Goal: Check status: Check status

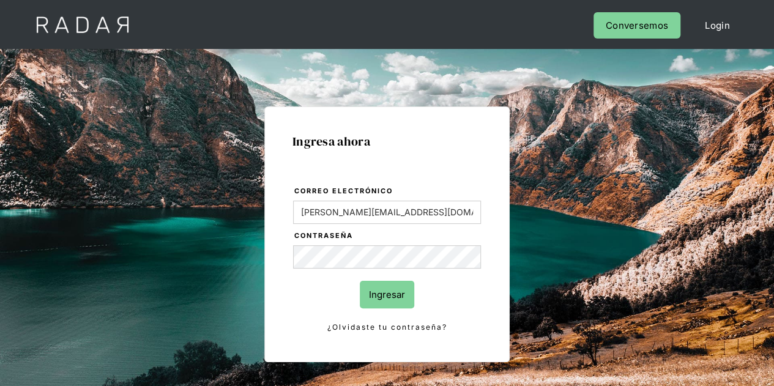
click at [390, 290] on input "Ingresar" at bounding box center [387, 295] width 54 height 28
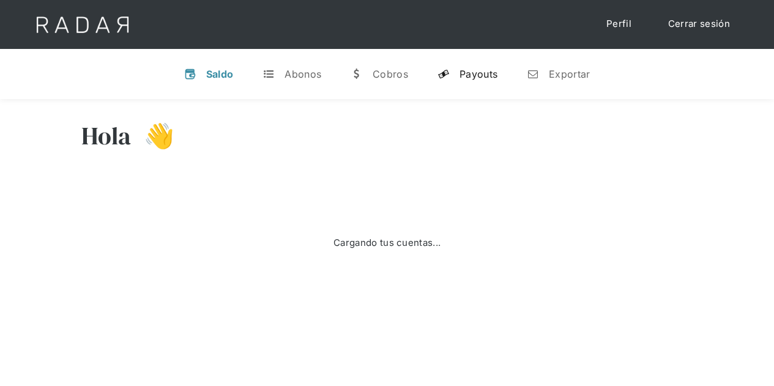
click at [486, 73] on div "Payouts" at bounding box center [479, 74] width 38 height 12
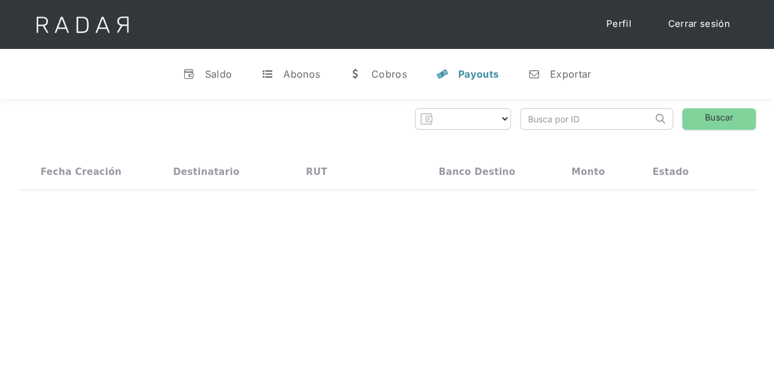
select select "prontopaga"
click at [540, 114] on input "search" at bounding box center [587, 119] width 132 height 20
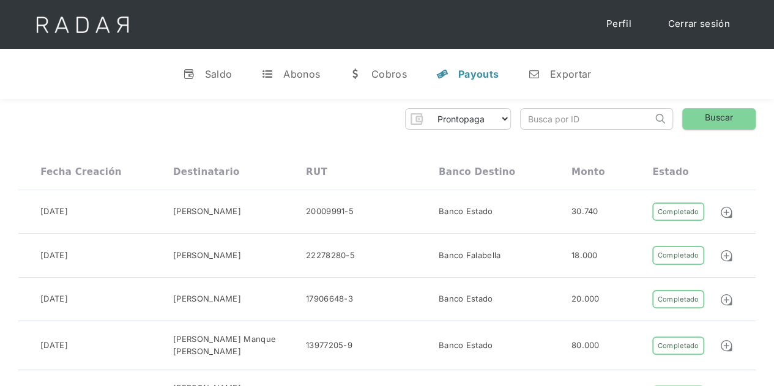
paste input "3174dc7a-8d8f-46ce-824f-6fe53da43da6"
click at [726, 116] on link "Buscar" at bounding box center [718, 118] width 73 height 21
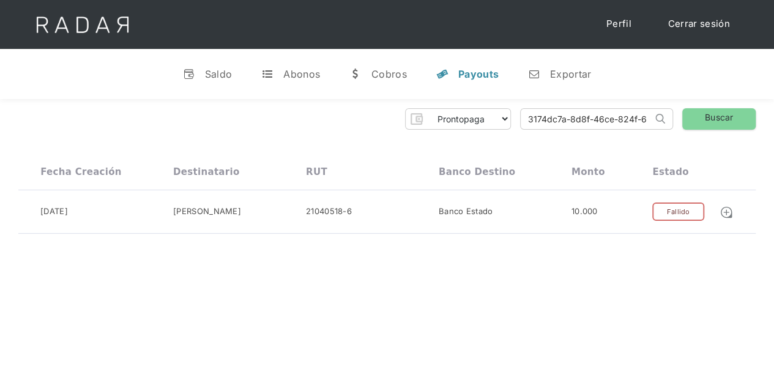
drag, startPoint x: 650, startPoint y: 123, endPoint x: 477, endPoint y: 132, distance: 172.8
click at [477, 132] on div "Prontopaga Prontopaga 2 Thank you! Your submission has been received! Oops! Som…" at bounding box center [387, 171] width 774 height 144
type input "e53da43da6"
drag, startPoint x: 597, startPoint y: 114, endPoint x: 484, endPoint y: 114, distance: 113.2
click at [484, 114] on div "Prontopaga Prontopaga 2 Thank you! Your submission has been received! Oops! Som…" at bounding box center [387, 118] width 738 height 21
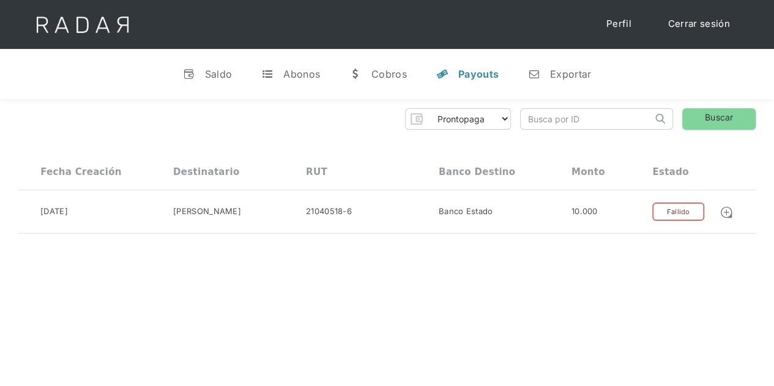
paste input "3b2ee3f5-f257-45bf-87e5-bfc1ed798b49"
type input "3b2ee3f5-f257-45bf-87e5-bfc1ed798b49"
click at [712, 117] on link "Buscar" at bounding box center [718, 118] width 73 height 21
drag, startPoint x: 529, startPoint y: 121, endPoint x: 731, endPoint y: 134, distance: 203.0
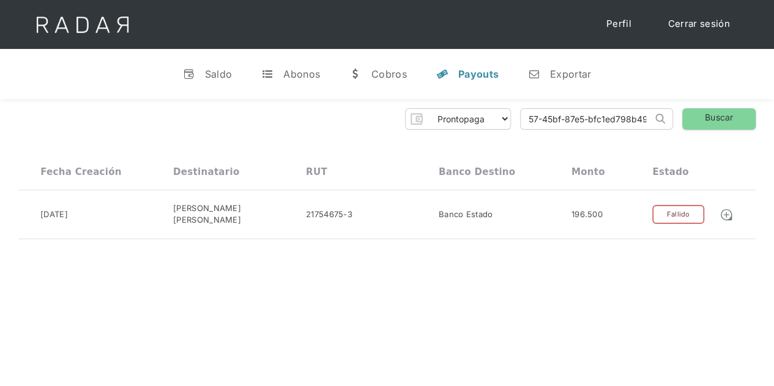
click at [731, 134] on div "Prontopaga Prontopaga 2 Thank you! Your submission has been received! Oops! Som…" at bounding box center [387, 173] width 774 height 149
paste input "ae40ac0f-bab7-4179-a37c-1c8c4ee3c0e1"
type input "ae40ac0f-bab7-4179-a37c-1c8c4ee3c0e1"
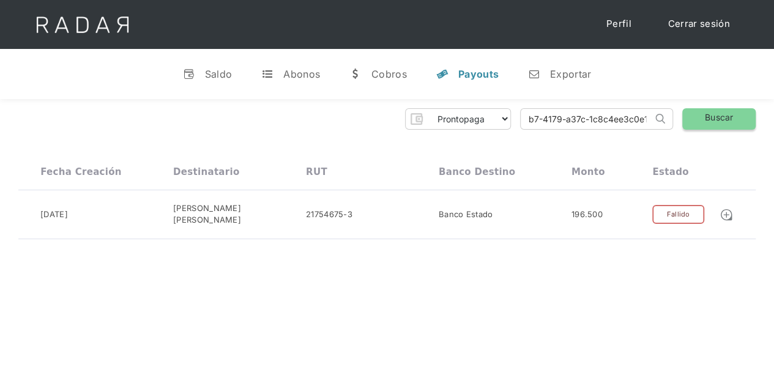
click at [731, 118] on link "Buscar" at bounding box center [718, 118] width 73 height 21
drag, startPoint x: 529, startPoint y: 122, endPoint x: 739, endPoint y: 122, distance: 210.6
click at [739, 122] on div "Prontopaga Prontopaga 2 Thank you! Your submission has been received! Oops! Som…" at bounding box center [387, 118] width 738 height 21
paste input "75e3d65a-963a-498b-8724-caf9a0236b58"
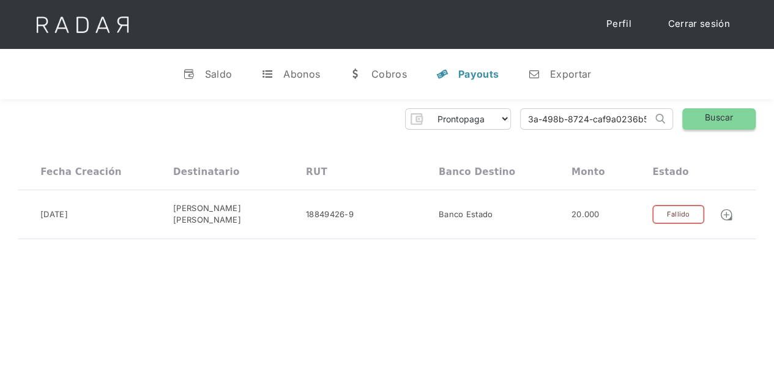
scroll to position [0, 61]
type input "75e3d65a-963a-498b-8724-caf9a0236b58"
click at [722, 119] on link "Buscar" at bounding box center [718, 118] width 73 height 21
drag, startPoint x: 525, startPoint y: 117, endPoint x: 762, endPoint y: 121, distance: 236.9
click at [761, 121] on div "Prontopaga Prontopaga 2 Thank you! Your submission has been received! Oops! Som…" at bounding box center [387, 173] width 774 height 149
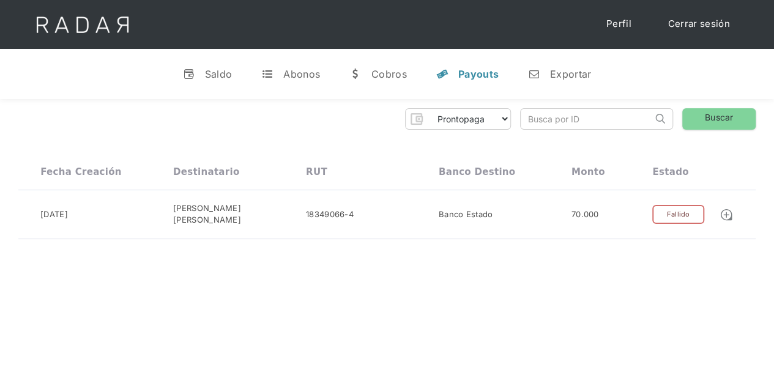
scroll to position [0, 0]
paste input "86915f7a-4867-4df4-9048-29a92b8234b3"
click at [718, 121] on link "Buscar" at bounding box center [718, 118] width 73 height 21
drag, startPoint x: 531, startPoint y: 122, endPoint x: 722, endPoint y: 121, distance: 190.4
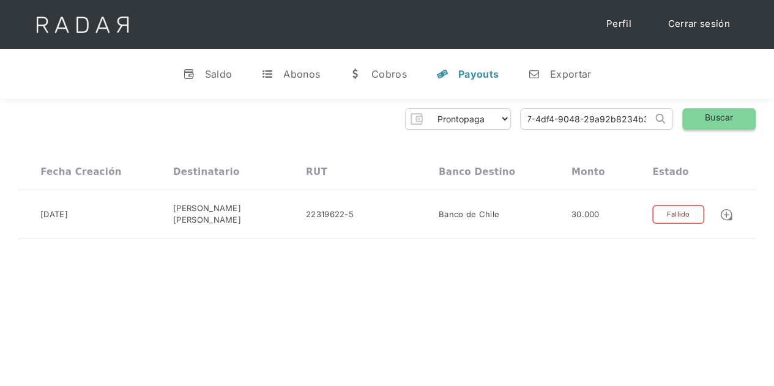
click at [722, 121] on div "Prontopaga Prontopaga 2 Thank you! Your submission has been received! Oops! Som…" at bounding box center [387, 118] width 738 height 21
type input "8"
paste input "f19bcb54-57bd-48b7-b576-ce3a804ad8bf"
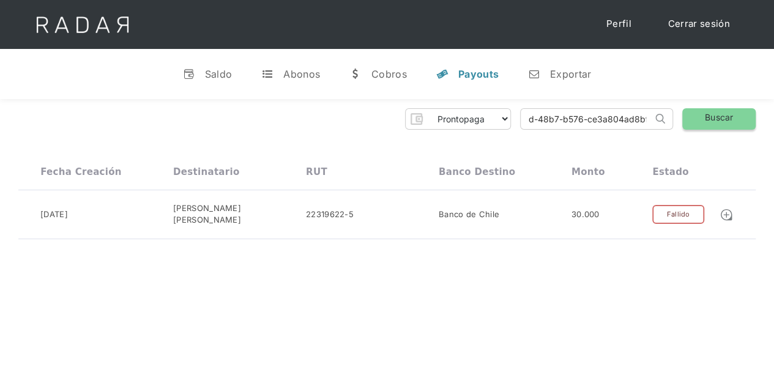
type input "f19bcb54-57bd-48b7-b576-ce3a804ad8bf"
click at [735, 117] on link "Buscar" at bounding box center [718, 118] width 73 height 21
drag, startPoint x: 528, startPoint y: 119, endPoint x: 722, endPoint y: 119, distance: 194.0
click at [722, 121] on div "Prontopaga Prontopaga 2 Thank you! Your submission has been received! Oops! Som…" at bounding box center [387, 118] width 738 height 21
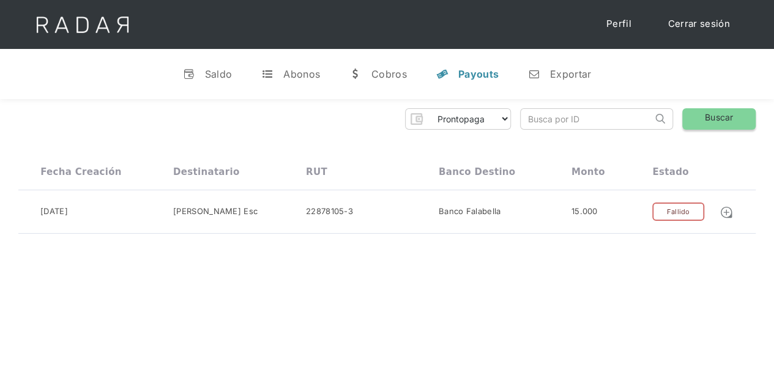
paste input "f19bcb54-57bd-48b7-b576-ce3a804ad8bf"
type input "f19bcb54-57bd-48b7-b576-ce3a804ad8bf"
click at [711, 114] on link "Buscar" at bounding box center [718, 118] width 73 height 21
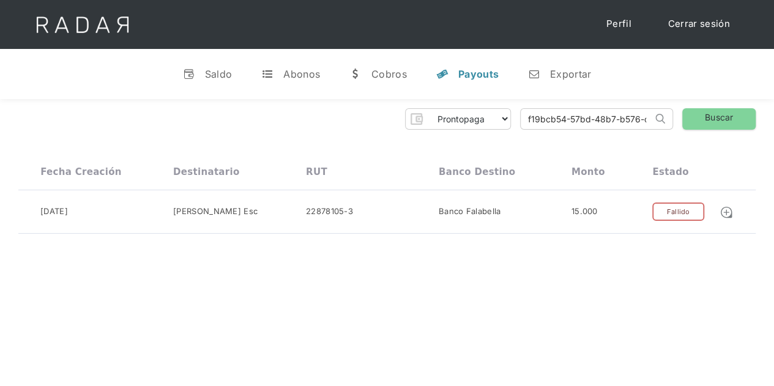
click at [640, 118] on input "f19bcb54-57bd-48b7-b576-ce3a804ad8bf" at bounding box center [587, 119] width 132 height 20
click at [720, 116] on link "Buscar" at bounding box center [718, 118] width 73 height 21
drag, startPoint x: 528, startPoint y: 115, endPoint x: 772, endPoint y: 113, distance: 244.8
click at [772, 113] on div "Prontopaga Prontopaga 2 Thank you! Your submission has been received! Oops! Som…" at bounding box center [387, 171] width 774 height 144
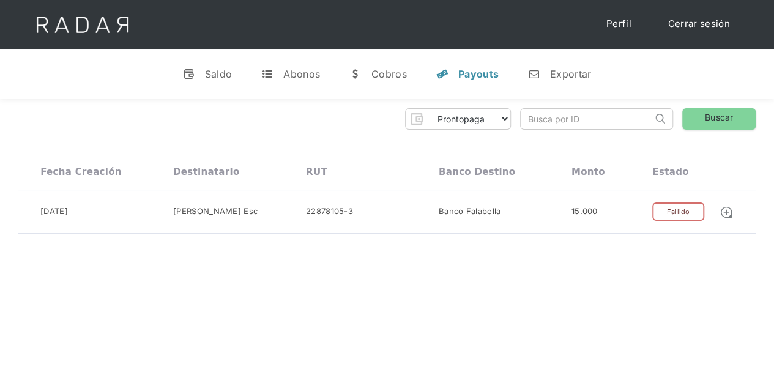
scroll to position [0, 0]
paste input "ea33e310-7391-4734-8692-0f4f09177765"
type input "ea33e310-7391-4734-8692-0f4f09177765"
drag, startPoint x: 720, startPoint y: 117, endPoint x: 718, endPoint y: 135, distance: 18.5
click at [721, 117] on link "Buscar" at bounding box center [718, 118] width 73 height 21
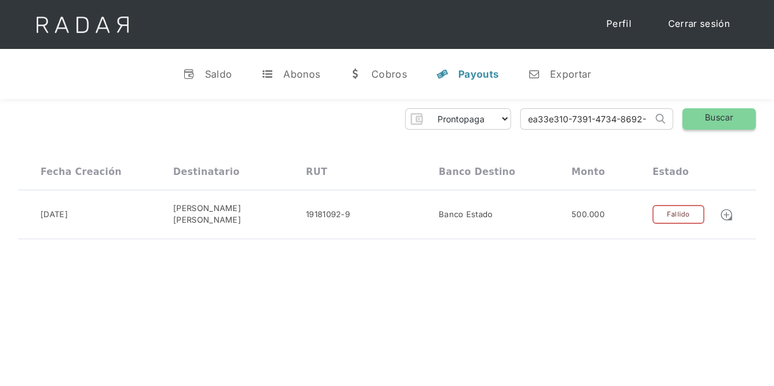
scroll to position [0, 54]
drag, startPoint x: 528, startPoint y: 119, endPoint x: 783, endPoint y: 119, distance: 255.2
click at [774, 119] on html "Cargando... Cerrar sesión Perfil v Saldo t Abonos w Cobros y Payouts n Exportar…" at bounding box center [387, 193] width 774 height 386
paste input "2603ba98-baa1-4359-8f2a-47b8b409fcbb"
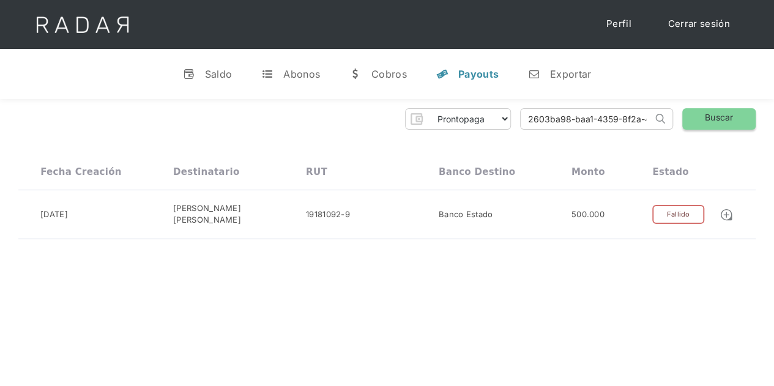
type input "2603ba98-baa1-4359-8f2a-47b8b409fcbb"
click at [730, 110] on link "Buscar" at bounding box center [718, 118] width 73 height 21
drag, startPoint x: 529, startPoint y: 118, endPoint x: 764, endPoint y: 114, distance: 235.1
click at [764, 114] on div "Prontopaga Prontopaga 2 Thank you! Your submission has been received! Oops! Som…" at bounding box center [387, 173] width 774 height 149
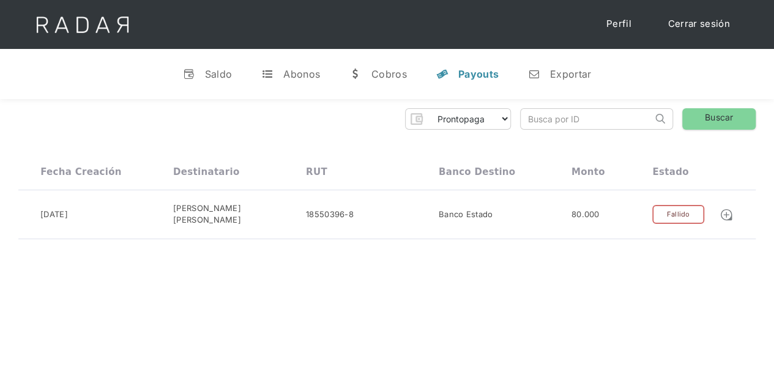
scroll to position [0, 0]
paste input "9e519589-3acb-445c-b4cf-1e56cec1dc44"
type input "9e519589-3acb-445c-b4cf-1e56cec1dc44"
drag, startPoint x: 727, startPoint y: 116, endPoint x: 731, endPoint y: 157, distance: 41.2
click at [727, 116] on link "Buscar" at bounding box center [718, 118] width 73 height 21
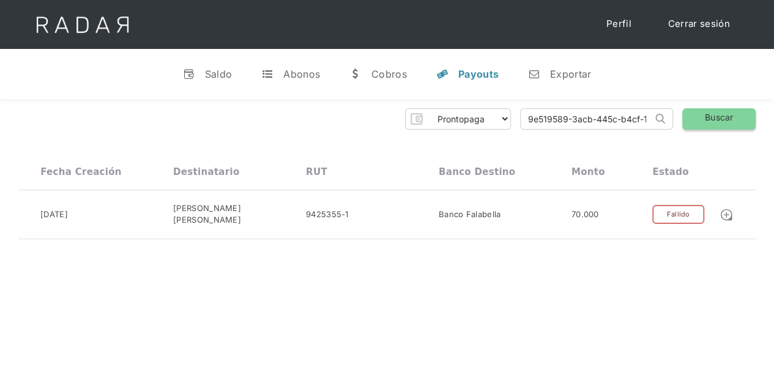
scroll to position [0, 55]
drag, startPoint x: 524, startPoint y: 118, endPoint x: 783, endPoint y: 117, distance: 258.9
click at [774, 117] on html "Cargando... Cerrar sesión Perfil v Saldo t Abonos w Cobros y Payouts n Exportar…" at bounding box center [387, 193] width 774 height 386
paste input "62a8b62d-31f6-458a-a1ae-480f21abd3a7"
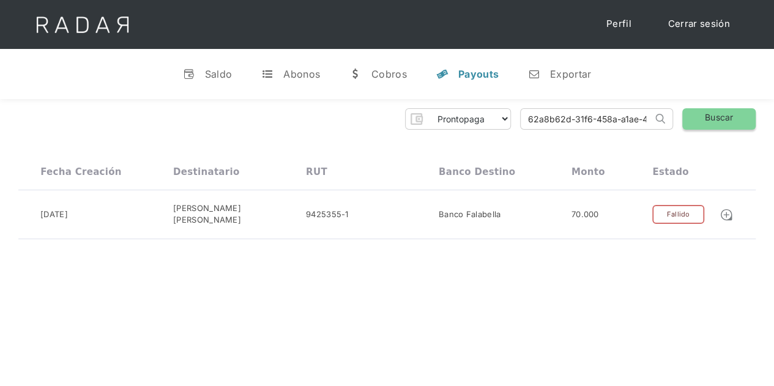
type input "62a8b62d-31f6-458a-a1ae-480f21abd3a7"
click at [714, 119] on link "Buscar" at bounding box center [718, 118] width 73 height 21
drag, startPoint x: 527, startPoint y: 116, endPoint x: 780, endPoint y: 121, distance: 252.8
click at [774, 122] on html "Cargando... Cerrar sesión Perfil v Saldo t Abonos w Cobros y Payouts n Exportar…" at bounding box center [387, 193] width 774 height 386
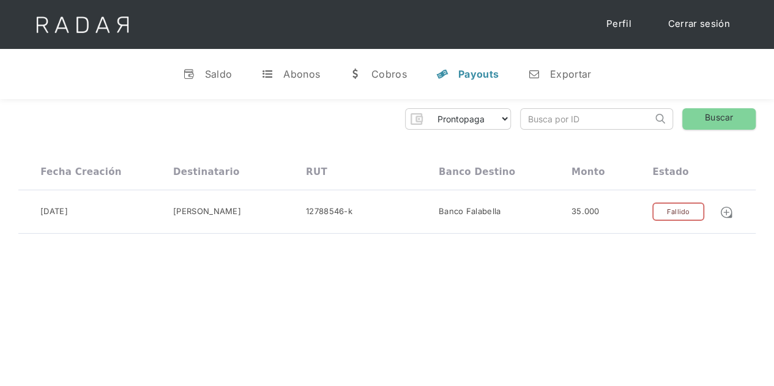
scroll to position [0, 0]
paste input "76a4380a-1dc4-40f0-bee0-8d29c46e07fa"
click at [715, 114] on link "Buscar" at bounding box center [718, 118] width 73 height 21
drag, startPoint x: 528, startPoint y: 118, endPoint x: 699, endPoint y: 117, distance: 171.4
click at [699, 117] on div "Prontopaga Prontopaga 2 Thank you! Your submission has been received! Oops! Som…" at bounding box center [387, 118] width 738 height 21
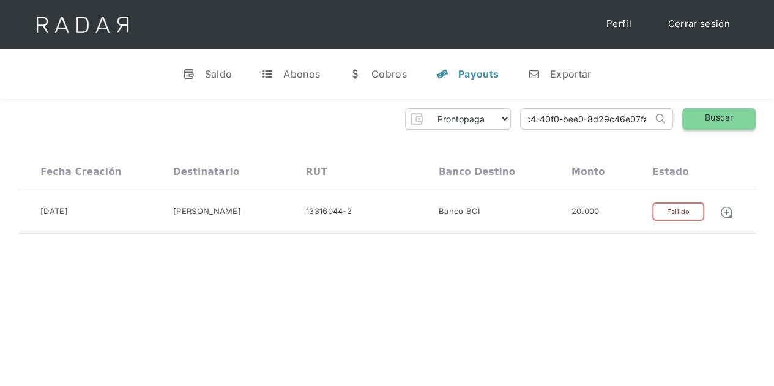
paste input "c761312c-4f82-43d7-98d6-1b2eaa0450b6"
type input "c761312c-4f82-43d7-98d6-1b2eaa0450b6"
click at [712, 119] on link "Buscar" at bounding box center [718, 118] width 73 height 21
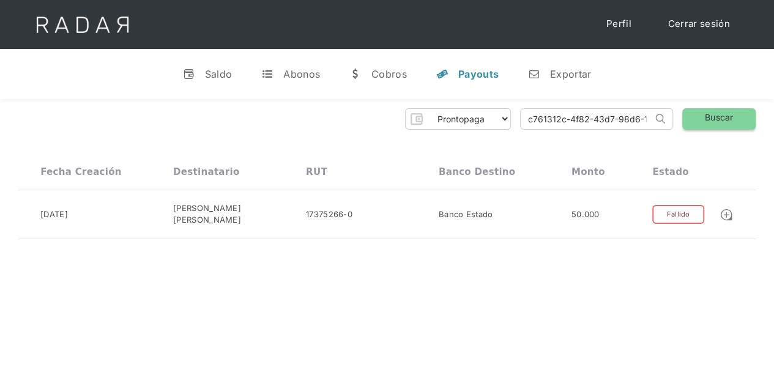
scroll to position [0, 56]
drag, startPoint x: 525, startPoint y: 118, endPoint x: 743, endPoint y: 119, distance: 217.9
click at [743, 119] on div "Prontopaga Prontopaga 2 Thank you! Your submission has been received! Oops! Som…" at bounding box center [387, 118] width 738 height 21
paste input "73c9f81b-1977-4579-9d72-501d6e89d5c3"
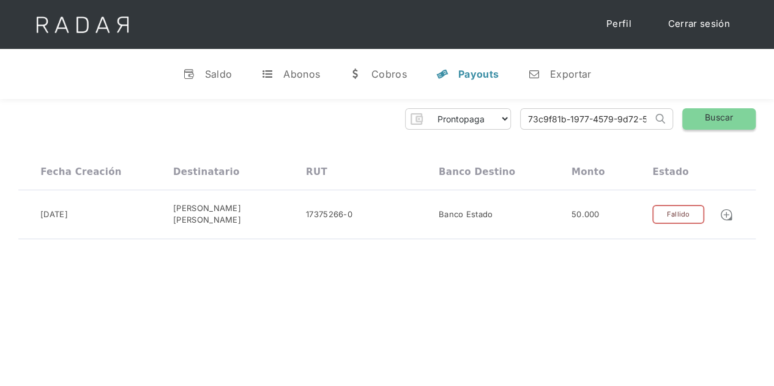
type input "73c9f81b-1977-4579-9d72-501d6e89d5c3"
click at [722, 113] on link "Buscar" at bounding box center [718, 118] width 73 height 21
drag, startPoint x: 529, startPoint y: 119, endPoint x: 783, endPoint y: 88, distance: 255.9
click at [774, 88] on html "Cargando... Cerrar sesión Perfil v Saldo t Abonos w Cobros y Payouts n Exportar…" at bounding box center [387, 193] width 774 height 386
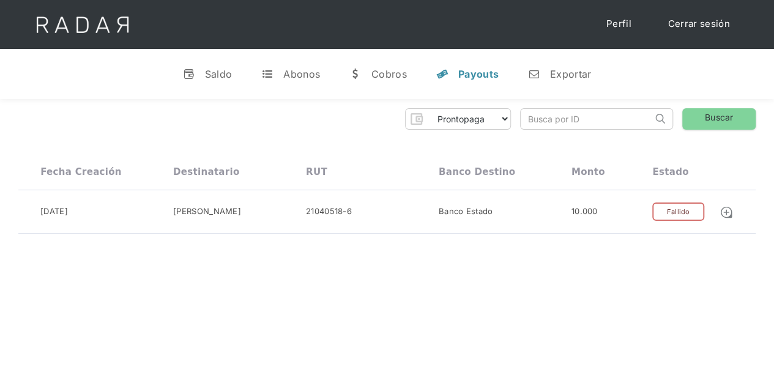
scroll to position [0, 0]
paste input "094c2409-401f-434d-a7bf-81139703dd34"
type input "094c2409-401f-434d-a7bf-81139703dd34"
click at [728, 112] on link "Buscar" at bounding box center [718, 118] width 73 height 21
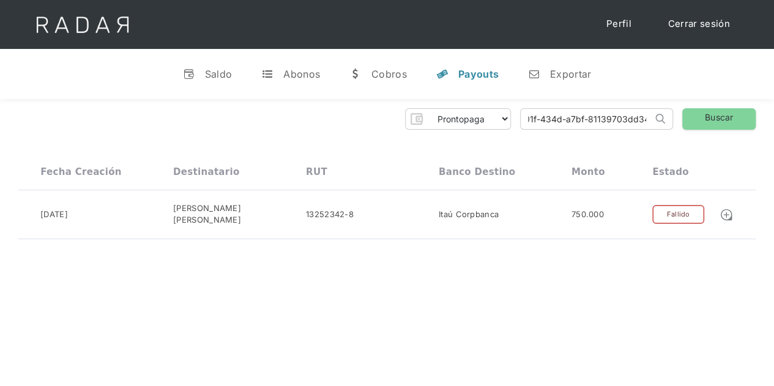
drag, startPoint x: 525, startPoint y: 119, endPoint x: 783, endPoint y: 107, distance: 258.0
click at [774, 107] on html "Cargando... Cerrar sesión Perfil v Saldo t Abonos w Cobros y Payouts n Exportar…" at bounding box center [387, 193] width 774 height 386
paste input "5d0d7eda-0b15-42e1-ab2a-08749a9834cc"
type input "5d0d7eda-0b15-42e1-ab2a-08749a9834cc"
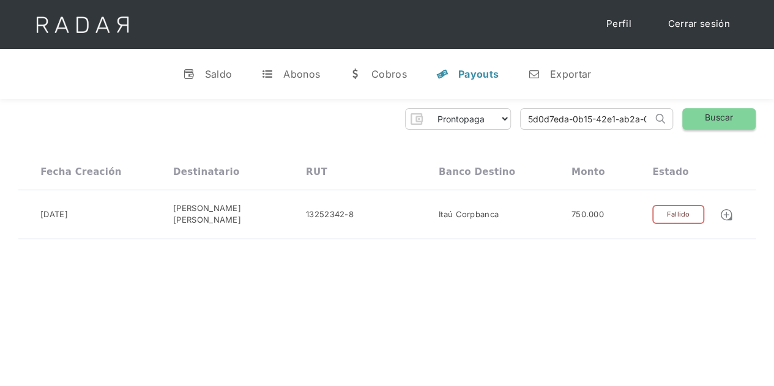
click at [730, 122] on link "Buscar" at bounding box center [718, 118] width 73 height 21
drag, startPoint x: 524, startPoint y: 119, endPoint x: 783, endPoint y: 107, distance: 259.2
click at [774, 108] on html "Cargando... Cerrar sesión Perfil v Saldo t Abonos w Cobros y Payouts n Exportar…" at bounding box center [387, 193] width 774 height 386
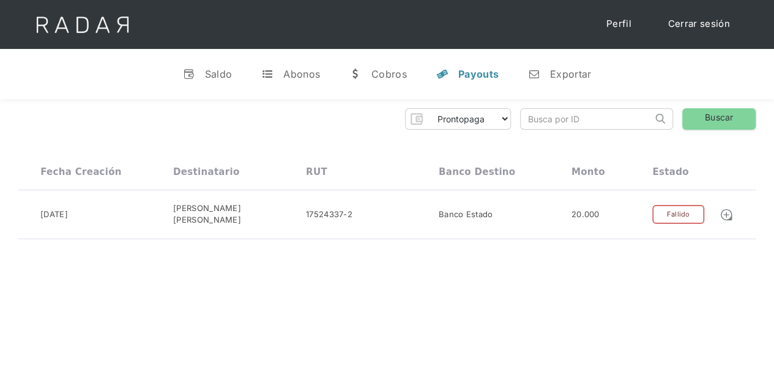
paste input "675f02ea-f9c1-4a03-9464-ef2d87e0330d"
type input "675f02ea-f9c1-4a03-9464-ef2d87e0330d"
click at [741, 117] on link "Buscar" at bounding box center [718, 118] width 73 height 21
drag, startPoint x: 529, startPoint y: 118, endPoint x: 783, endPoint y: 108, distance: 254.2
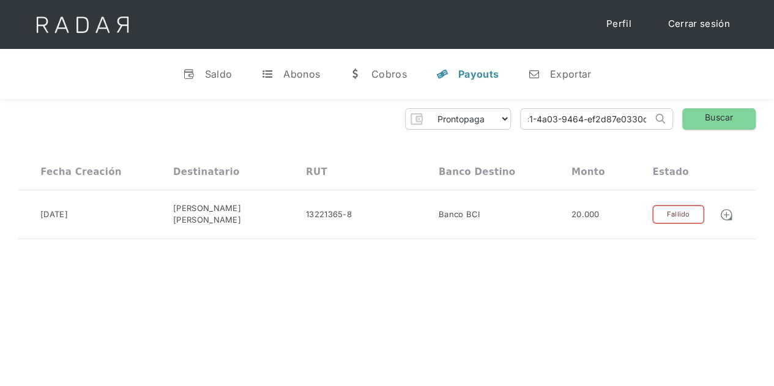
click at [774, 110] on html "Cargando... Cerrar sesión Perfil v Saldo t Abonos w Cobros y Payouts n Exportar…" at bounding box center [387, 193] width 774 height 386
paste input "b4b756e2-4538-48f6-8fe1-9808cc221ab2"
type input "b4b756e2-4538-48f6-8fe1-9808cc221ab2"
click at [722, 120] on link "Buscar" at bounding box center [718, 118] width 73 height 21
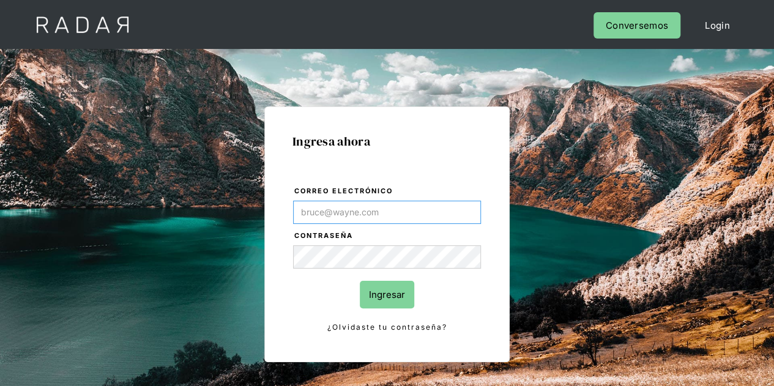
type input "[PERSON_NAME][EMAIL_ADDRESS][DOMAIN_NAME]"
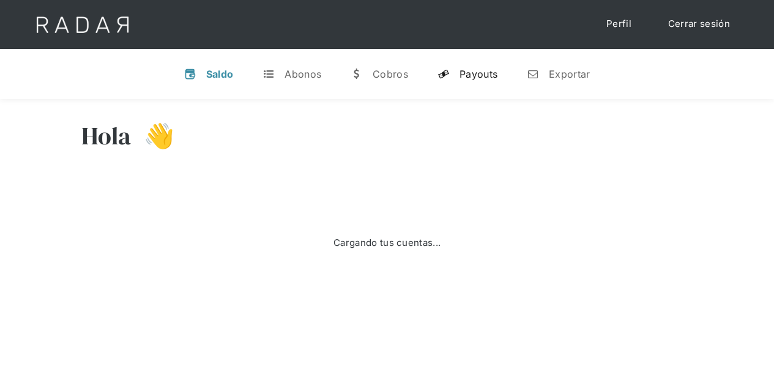
click at [477, 71] on div "Payouts" at bounding box center [479, 74] width 38 height 12
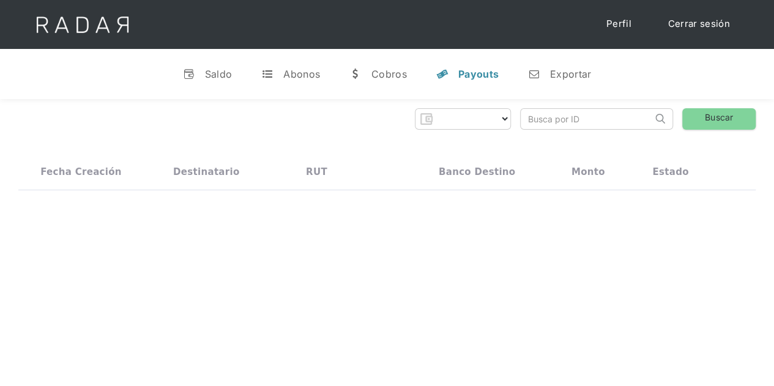
click at [532, 119] on input "search" at bounding box center [587, 119] width 132 height 20
paste input "50e76606-2b7b-441e-a52d-0de9e5cc2217"
type input "50e76606-2b7b-441e-a52d-0de9e5cc2217"
select select "prontopaga"
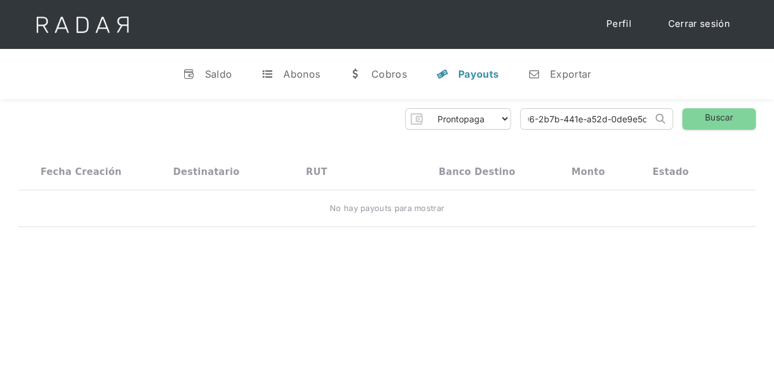
scroll to position [0, 59]
click at [717, 118] on link "Buscar" at bounding box center [718, 118] width 73 height 21
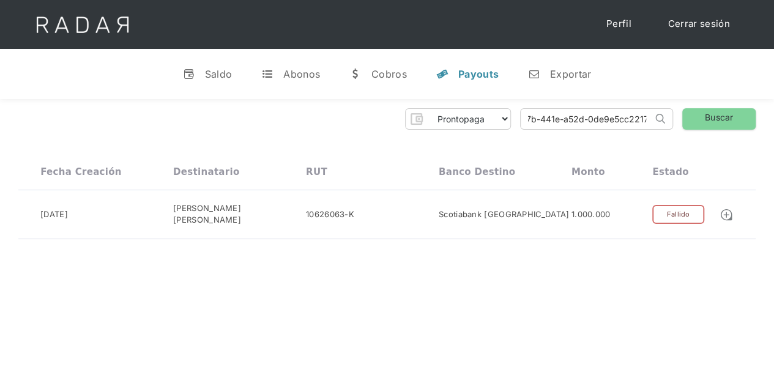
drag, startPoint x: 526, startPoint y: 117, endPoint x: 783, endPoint y: 116, distance: 256.5
click at [774, 116] on html "Cargando... Cerrar sesión Perfil v Saldo t Abonos w Cobros y Payouts n Exportar…" at bounding box center [387, 193] width 774 height 386
paste input "e7b4de58-a5ac-4cc8-9a46-85aa89ed3b08"
type input "e7b4de58-a5ac-4cc8-9a46-85aa89ed3b08"
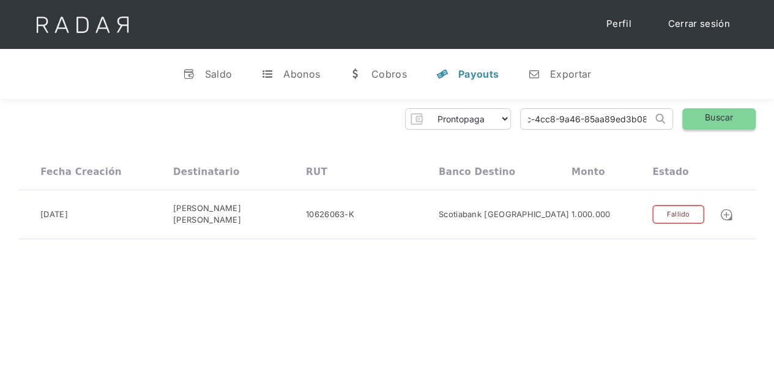
scroll to position [0, 0]
click at [721, 111] on link "Buscar" at bounding box center [718, 118] width 73 height 21
drag, startPoint x: 528, startPoint y: 120, endPoint x: 730, endPoint y: 105, distance: 202.6
click at [730, 105] on div "Prontopaga Prontopaga 2 Thank you! Your submission has been received! Oops! Som…" at bounding box center [387, 171] width 774 height 144
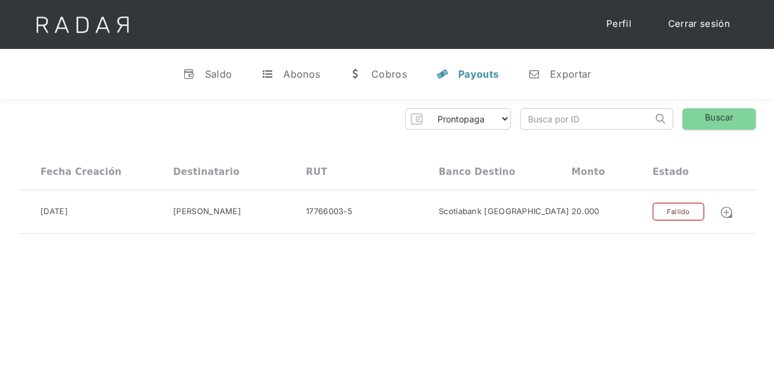
scroll to position [0, 0]
paste input "c3f7427b-34d0-402b-90c2-79efc2772494"
type input "c3f7427b-34d0-402b-90c2-79efc2772494"
click at [711, 114] on link "Buscar" at bounding box center [718, 118] width 73 height 21
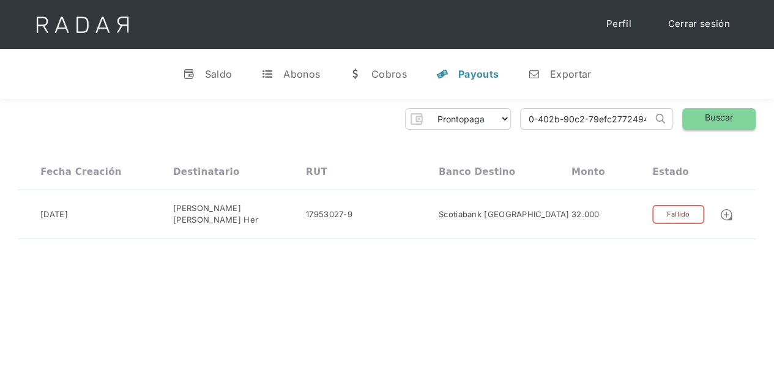
drag, startPoint x: 529, startPoint y: 113, endPoint x: 693, endPoint y: 110, distance: 164.1
click at [693, 110] on div "Prontopaga Prontopaga 2 Thank you! Your submission has been received! Oops! Som…" at bounding box center [387, 118] width 738 height 21
paste input "8e9d74a3-0c7c-41bc-90c5-eeb573904b7c"
type input "8e9d74a3-0c7c-41bc-90c5-eeb573904b7c"
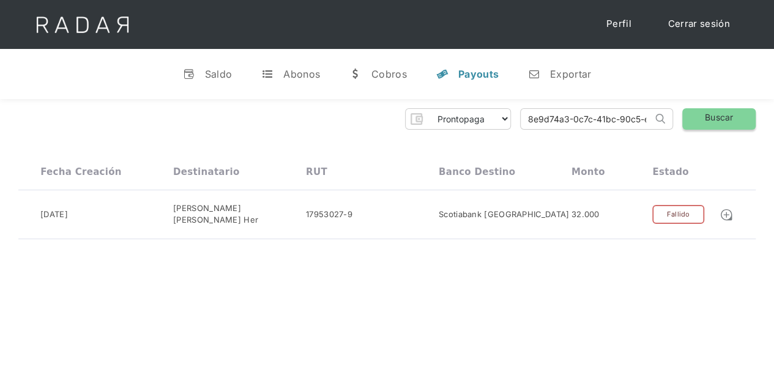
click at [721, 113] on link "Buscar" at bounding box center [718, 118] width 73 height 21
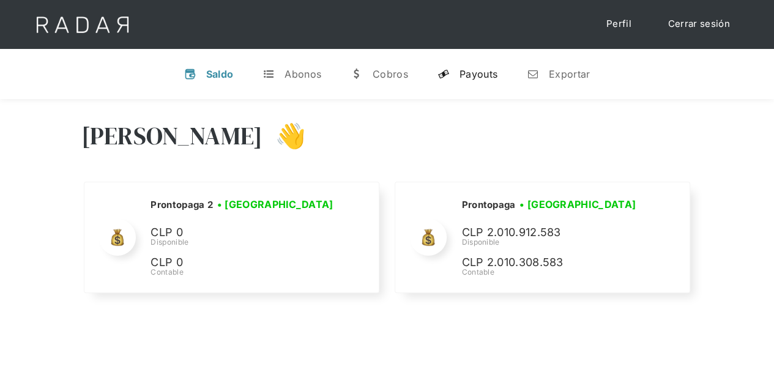
click at [477, 72] on div "Payouts" at bounding box center [479, 74] width 38 height 12
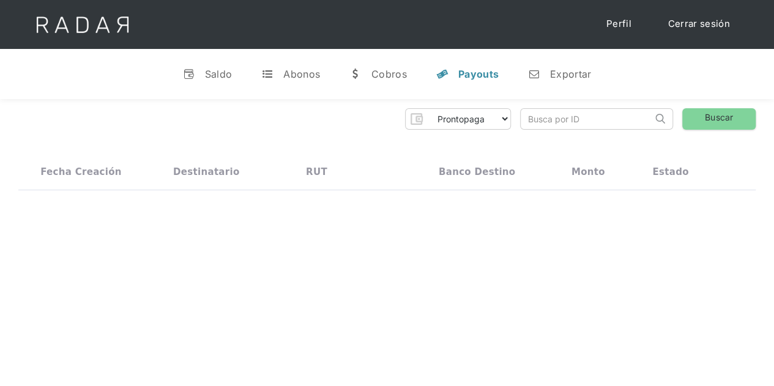
click at [558, 118] on input "search" at bounding box center [587, 119] width 132 height 20
paste input "a6e26468-ba2c-4f2e-bfa8-899ba7a4c952"
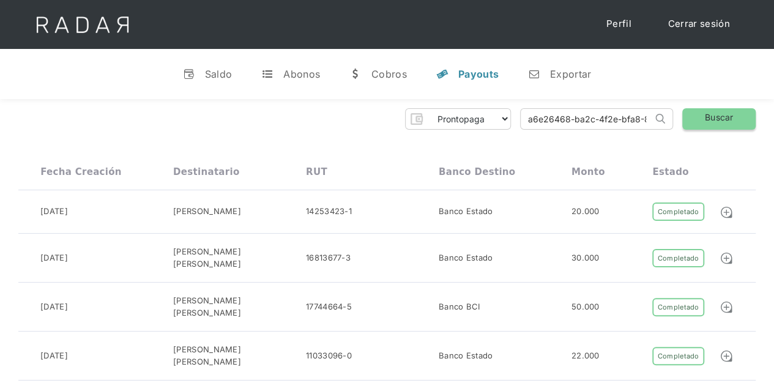
click at [742, 119] on link "Buscar" at bounding box center [718, 118] width 73 height 21
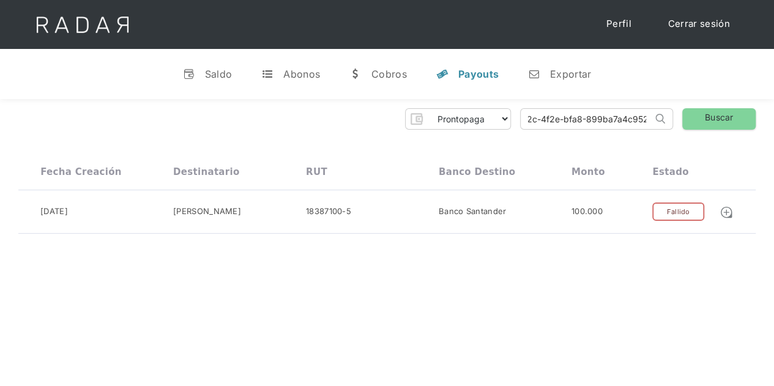
drag, startPoint x: 527, startPoint y: 122, endPoint x: 767, endPoint y: 117, distance: 240.0
click at [767, 117] on div "Prontopaga Prontopaga 2 Thank you! Your submission has been received! Oops! Som…" at bounding box center [387, 171] width 774 height 144
paste input "6fcef373-4d1d-4314-bd90-417998fca156"
click at [719, 116] on link "Buscar" at bounding box center [718, 118] width 73 height 21
drag, startPoint x: 521, startPoint y: 119, endPoint x: 783, endPoint y: 119, distance: 261.4
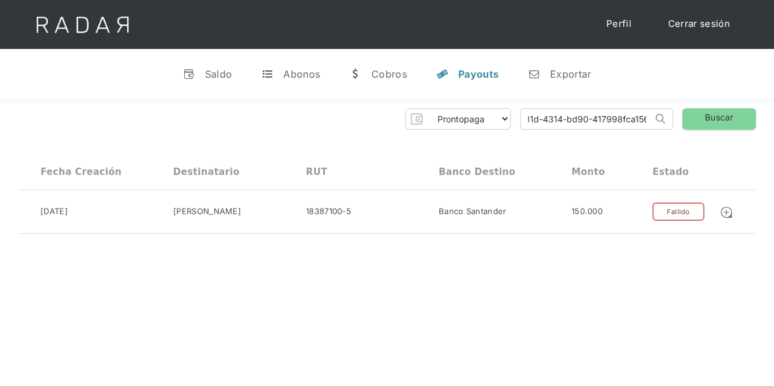
click at [774, 119] on html "Cargando... Cerrar sesión Perfil v Saldo t Abonos w Cobros y Payouts n Exportar…" at bounding box center [387, 193] width 774 height 386
paste input "118da83b-4451-493e-a50f-1f7b62234673"
type input "118da83b-4451-493e-a50f-1f7b62234673"
click at [720, 115] on link "Buscar" at bounding box center [718, 118] width 73 height 21
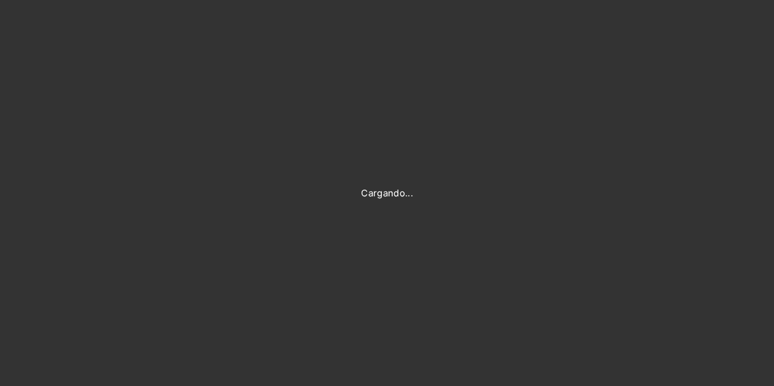
type input "[PERSON_NAME][EMAIL_ADDRESS][DOMAIN_NAME]"
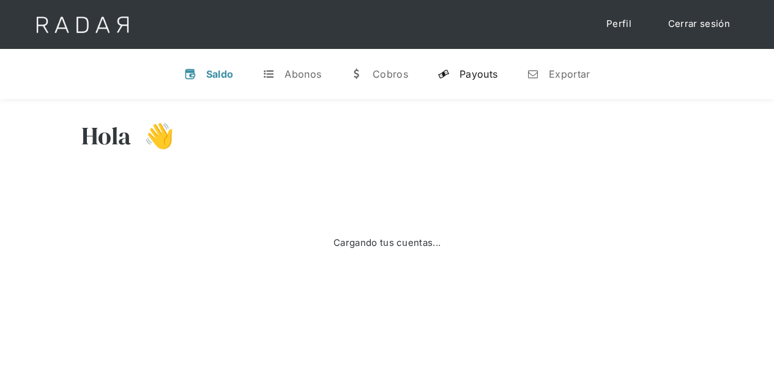
click at [480, 73] on div "Payouts" at bounding box center [479, 74] width 38 height 12
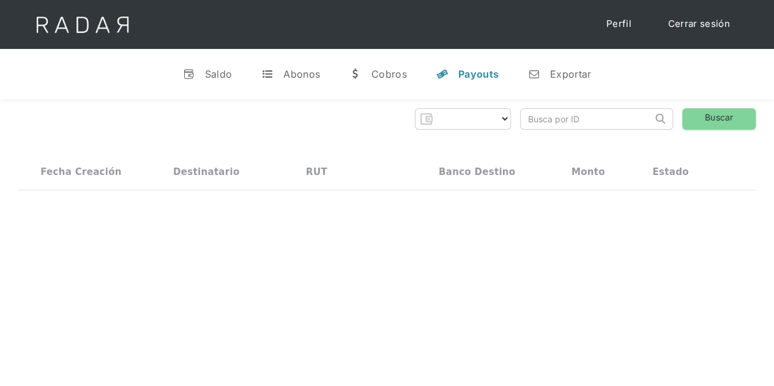
click at [537, 122] on input "search" at bounding box center [587, 119] width 132 height 20
paste input "118da83b-4451-493e-a50f-1f7b62234673"
type input "118da83b-4451-493e-a50f-1f7b62234673"
select select "prontopaga"
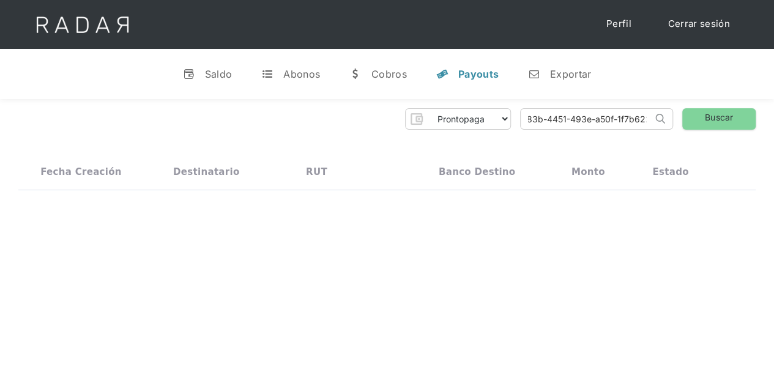
scroll to position [0, 0]
click at [728, 116] on link "Buscar" at bounding box center [718, 118] width 73 height 21
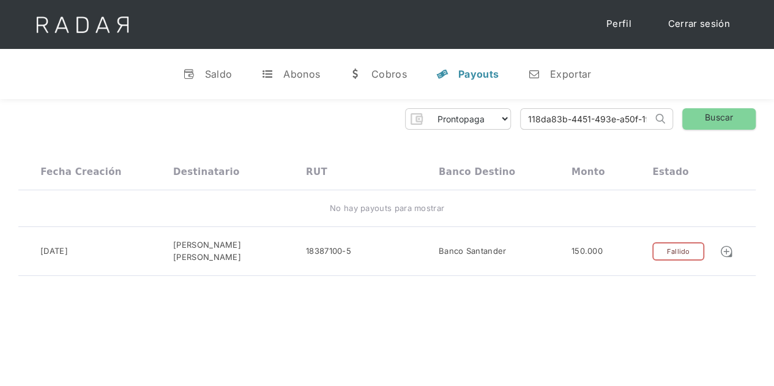
click at [588, 116] on input "118da83b-4451-493e-a50f-1f7b62234673" at bounding box center [587, 119] width 132 height 20
drag, startPoint x: 529, startPoint y: 119, endPoint x: 684, endPoint y: 118, distance: 155.5
click at [683, 118] on div "Prontopaga Prontopaga 2 Thank you! Your submission has been received! Oops! Som…" at bounding box center [387, 118] width 738 height 21
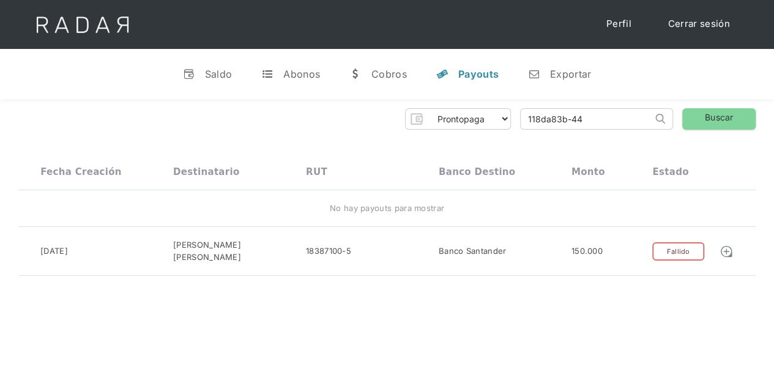
type input "118da83b-4"
drag, startPoint x: 586, startPoint y: 119, endPoint x: 501, endPoint y: 122, distance: 85.7
click at [501, 122] on div "Prontopaga Prontopaga 2 Thank you! Your submission has been received! Oops! Som…" at bounding box center [387, 118] width 738 height 21
click at [532, 113] on input "search" at bounding box center [587, 119] width 132 height 20
paste input "bf091f3d-cf7d-4d77-b61f-43e8ef6c6b7b"
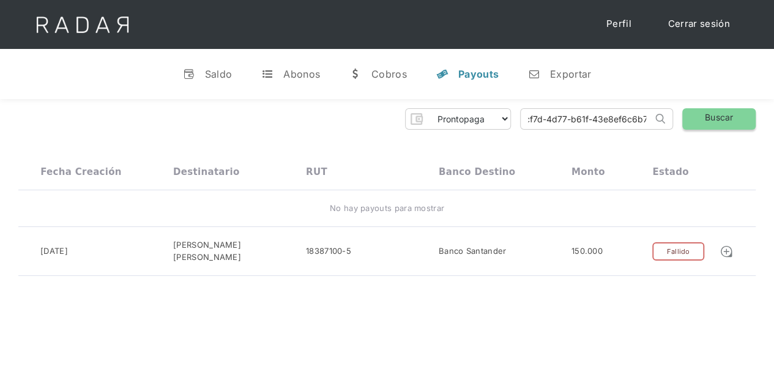
scroll to position [0, 49]
type input "bf091f3d-cf7d-4d77-b61f-43e8ef6c6b7b"
click at [721, 117] on link "Buscar" at bounding box center [718, 118] width 73 height 21
